Goal: Information Seeking & Learning: Learn about a topic

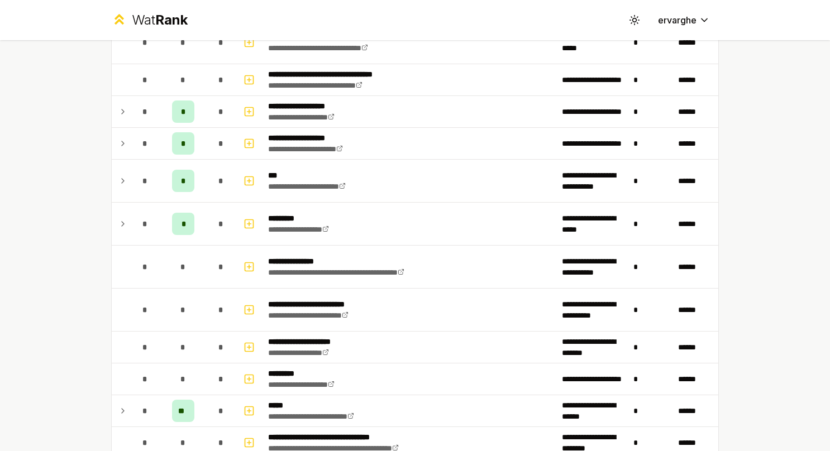
scroll to position [502, 0]
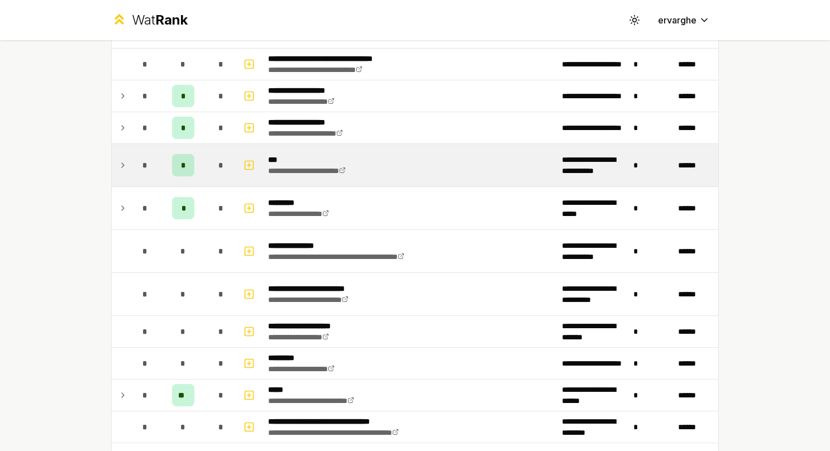
click at [124, 161] on td at bounding box center [121, 165] width 18 height 42
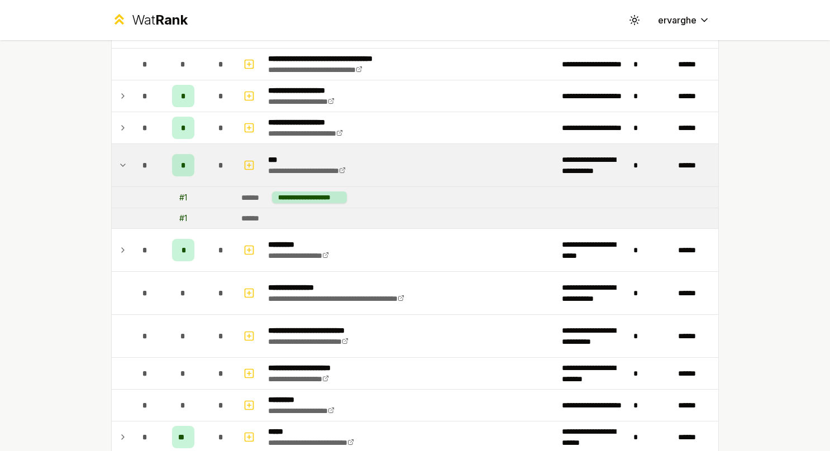
click at [124, 161] on td at bounding box center [121, 165] width 18 height 42
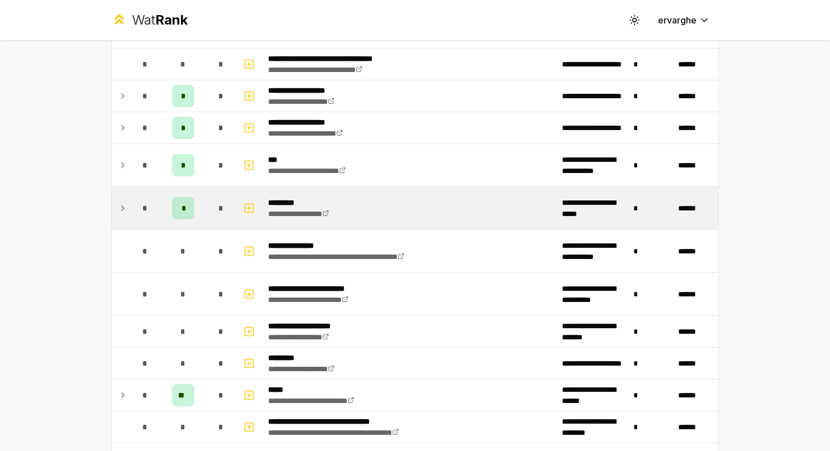
click at [130, 209] on td "*" at bounding box center [145, 208] width 31 height 42
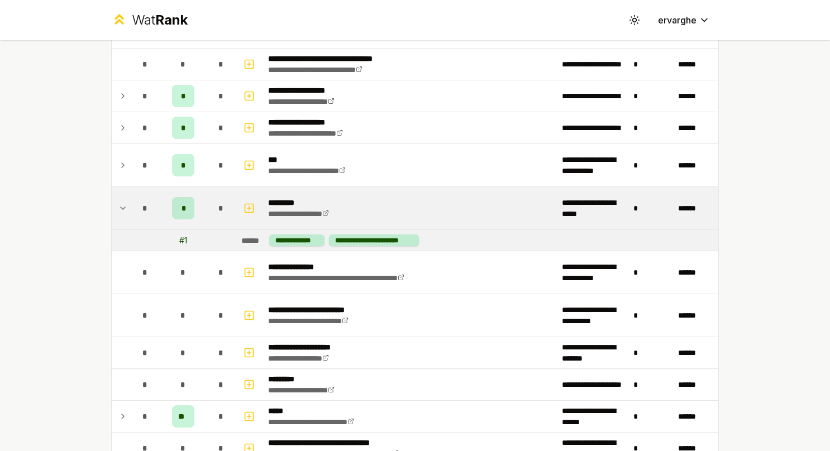
click at [130, 209] on td "*" at bounding box center [145, 208] width 31 height 42
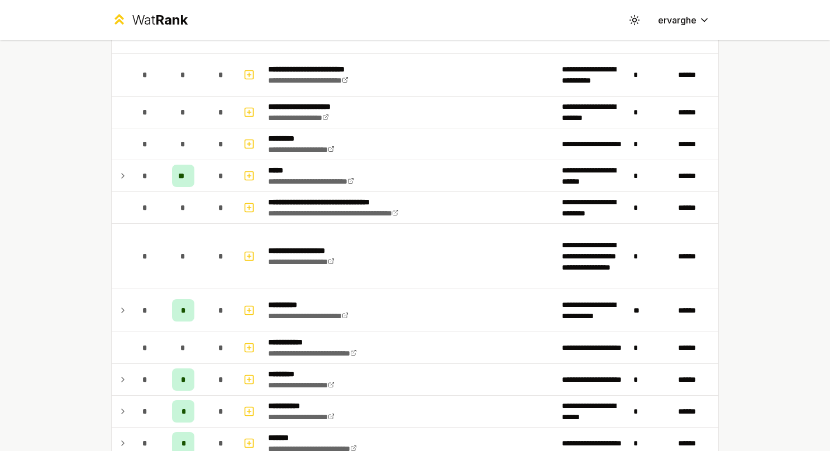
scroll to position [782, 0]
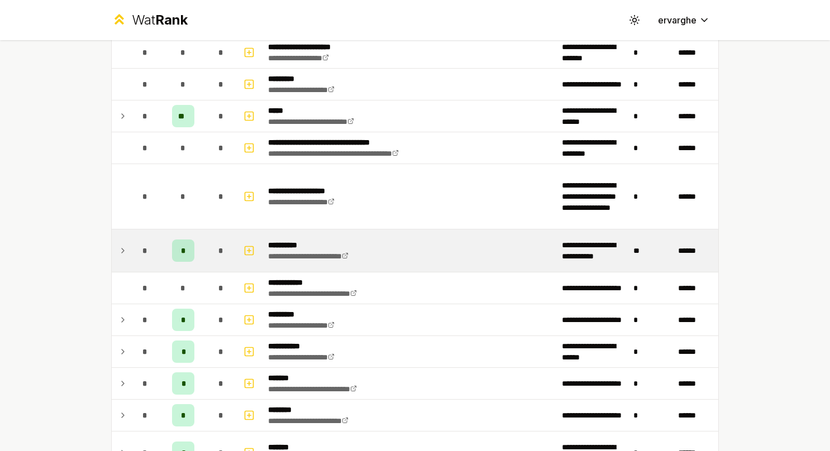
click at [119, 237] on td at bounding box center [121, 250] width 18 height 42
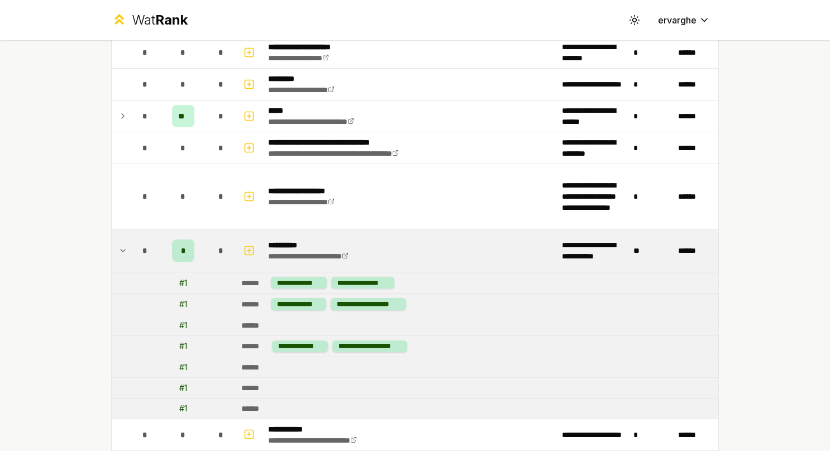
click at [119, 237] on td at bounding box center [121, 250] width 18 height 42
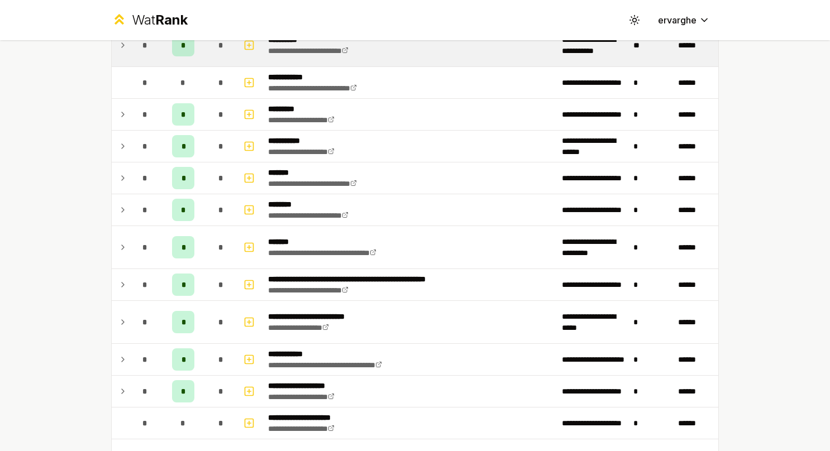
scroll to position [1005, 0]
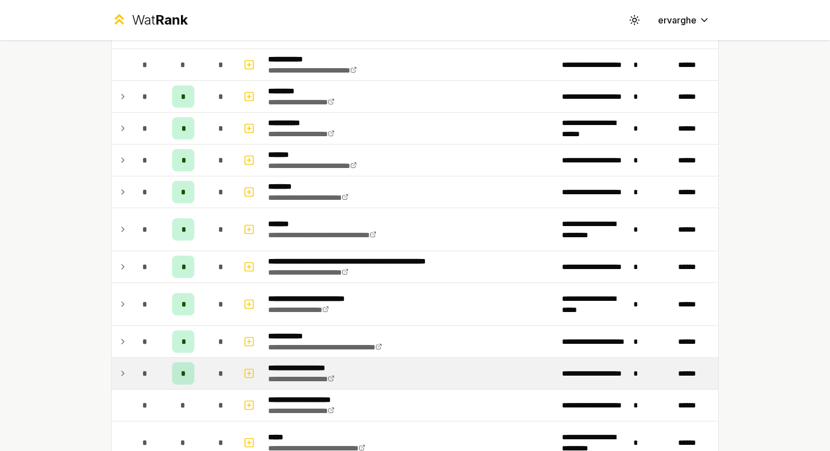
click at [112, 366] on td at bounding box center [121, 373] width 18 height 31
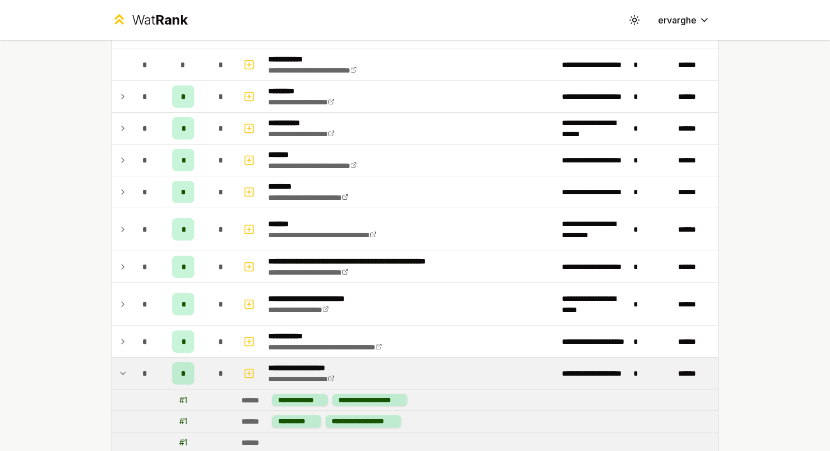
click at [130, 368] on td "*" at bounding box center [145, 373] width 31 height 31
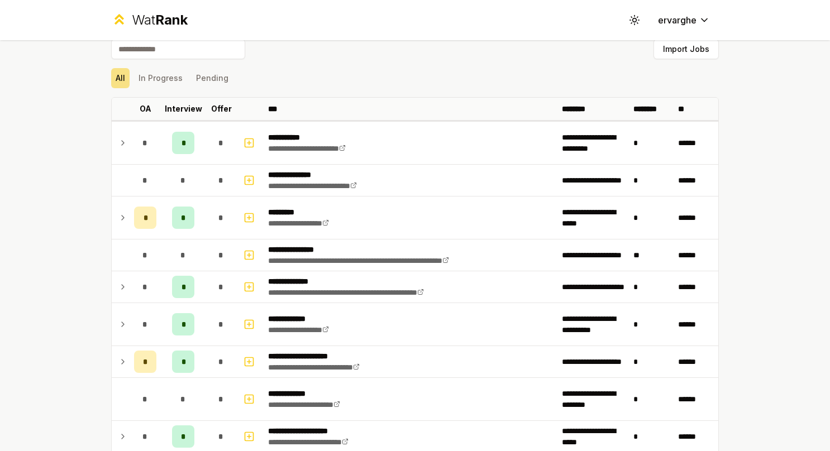
scroll to position [0, 0]
